Goal: Transaction & Acquisition: Subscribe to service/newsletter

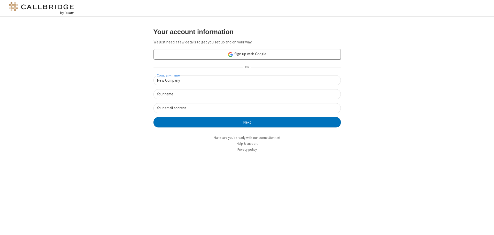
type input "New Company"
type input "New User"
type input "[EMAIL_ADDRESS]."
click button "Next" at bounding box center [246, 122] width 187 height 10
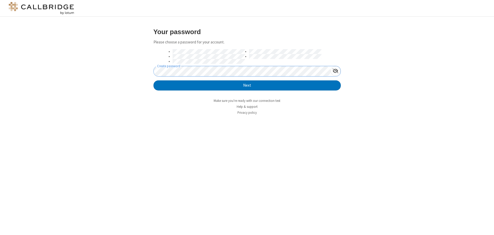
click at [153, 80] on button "Next" at bounding box center [246, 85] width 187 height 10
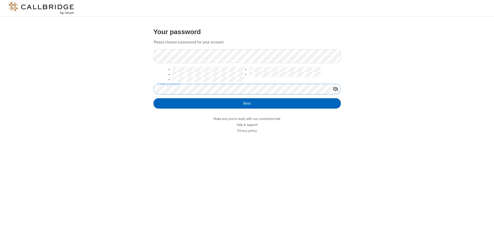
click at [247, 103] on button "Next" at bounding box center [246, 103] width 187 height 10
